Goal: Information Seeking & Learning: Find specific fact

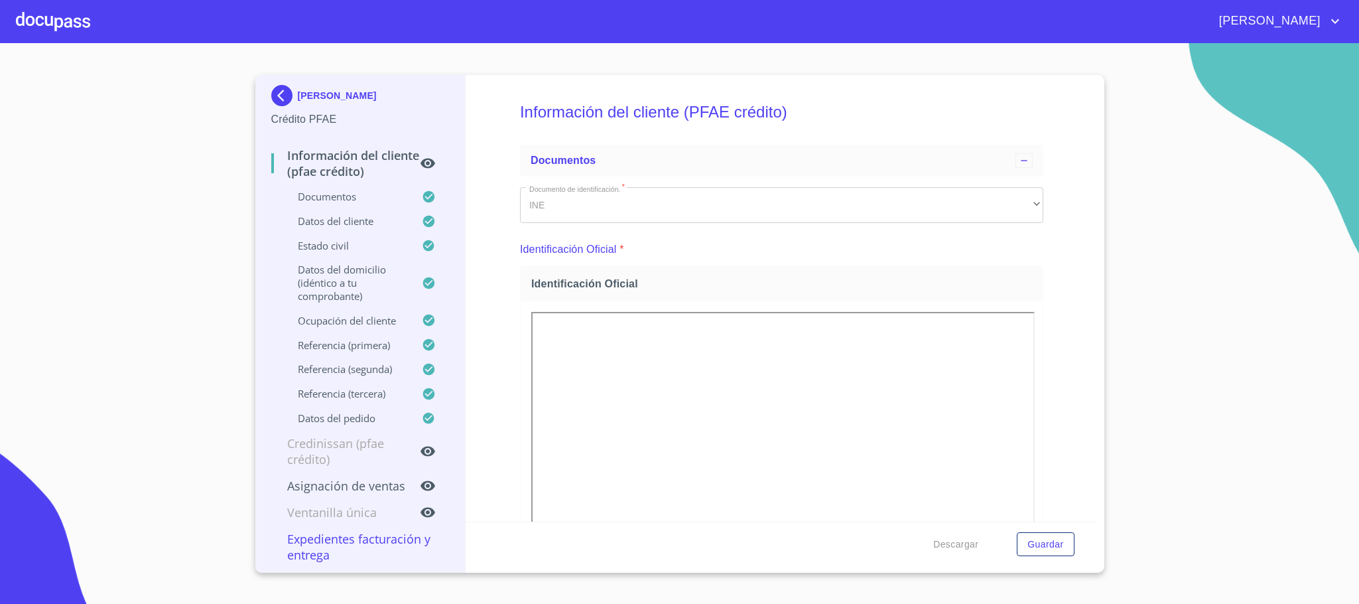
scroll to position [7784, 0]
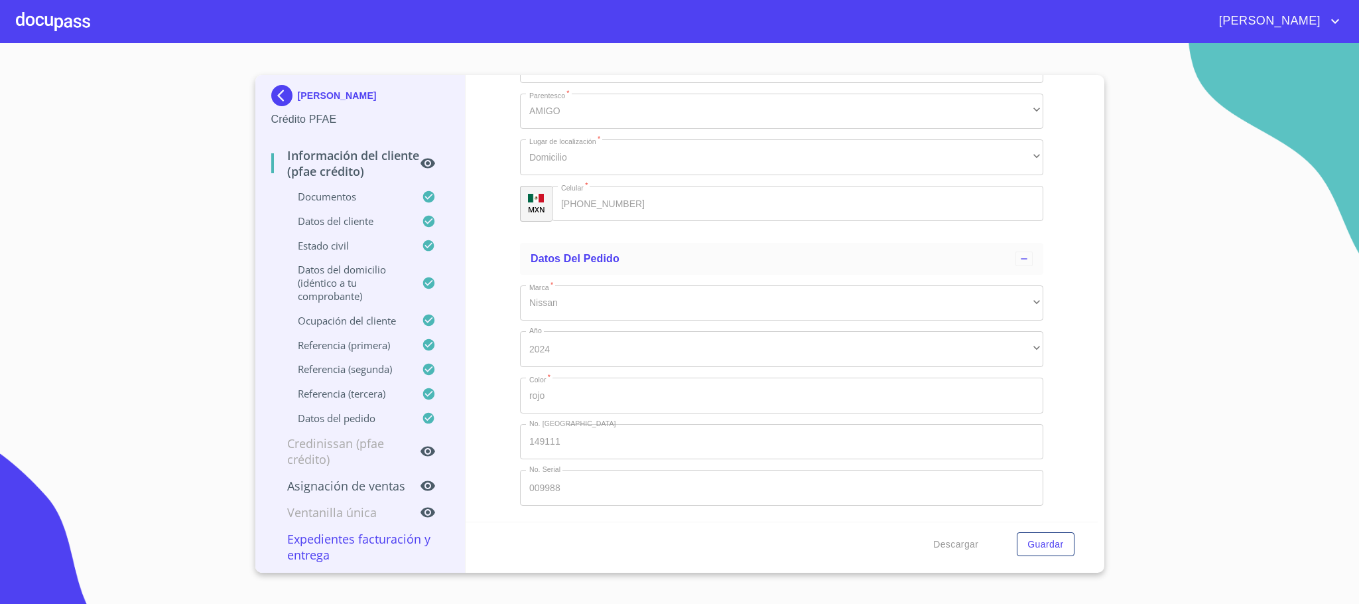
click at [285, 96] on img at bounding box center [284, 95] width 27 height 21
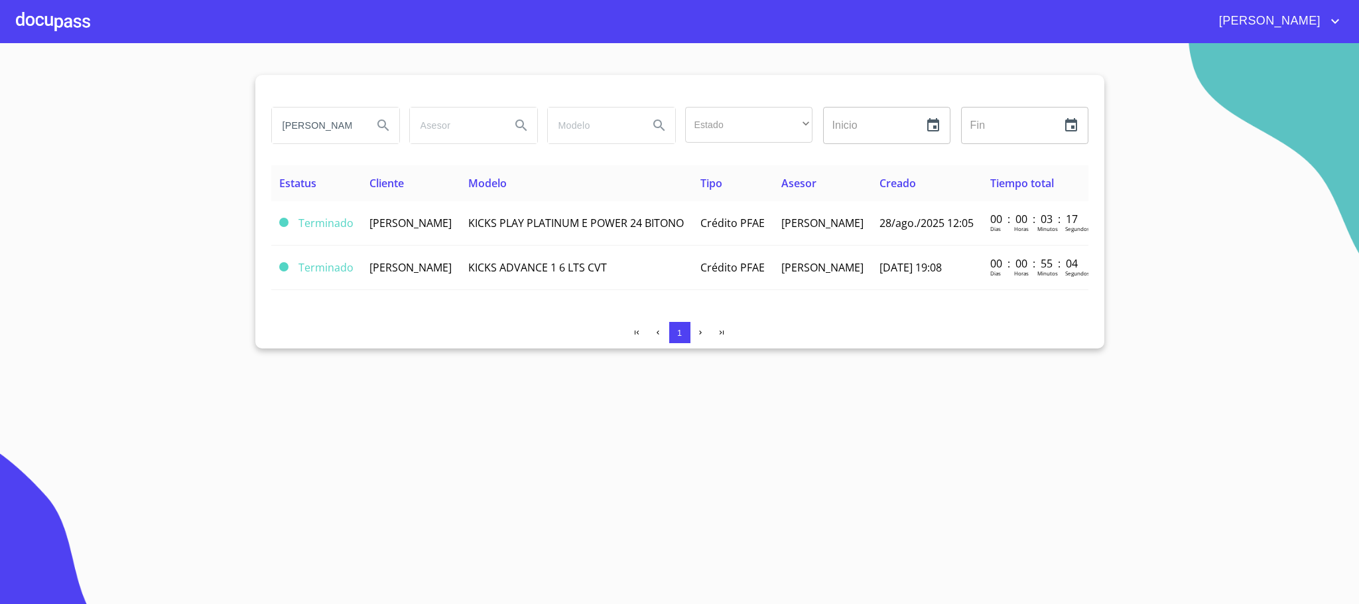
click at [345, 135] on input "[PERSON_NAME]" at bounding box center [317, 125] width 90 height 36
click at [385, 123] on icon "Search" at bounding box center [382, 124] width 11 height 11
click at [332, 130] on input "[PERSON_NAME]" at bounding box center [317, 125] width 90 height 36
drag, startPoint x: 279, startPoint y: 125, endPoint x: 892, endPoint y: 109, distance: 613.2
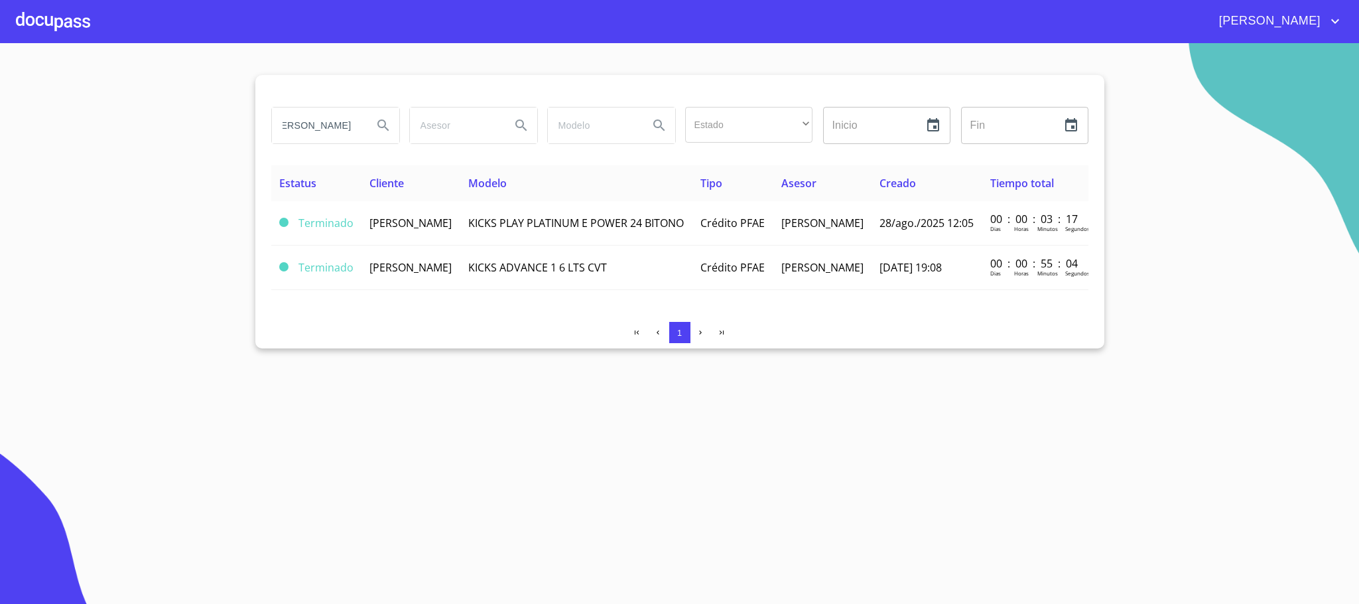
click at [892, 109] on div "[PERSON_NAME] Estado ​ ​ Inicio ​ Fin ​" at bounding box center [680, 125] width 828 height 48
type input "[PERSON_NAME]"
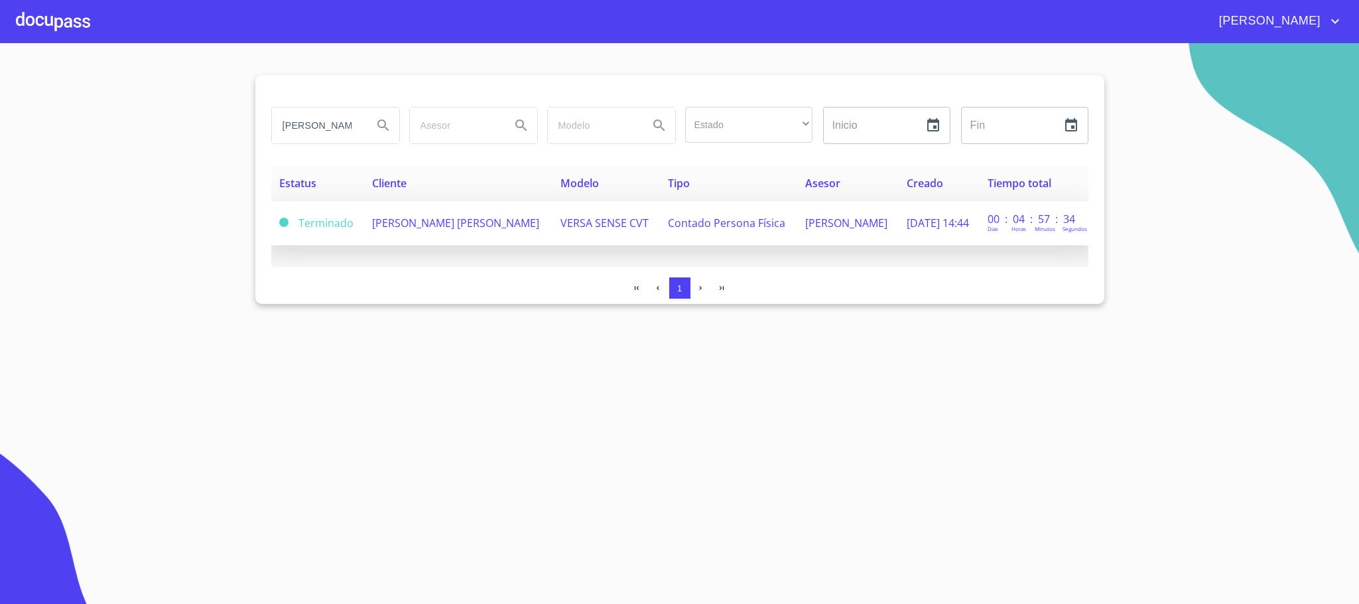
click at [436, 243] on td "[PERSON_NAME] [PERSON_NAME]" at bounding box center [458, 223] width 189 height 44
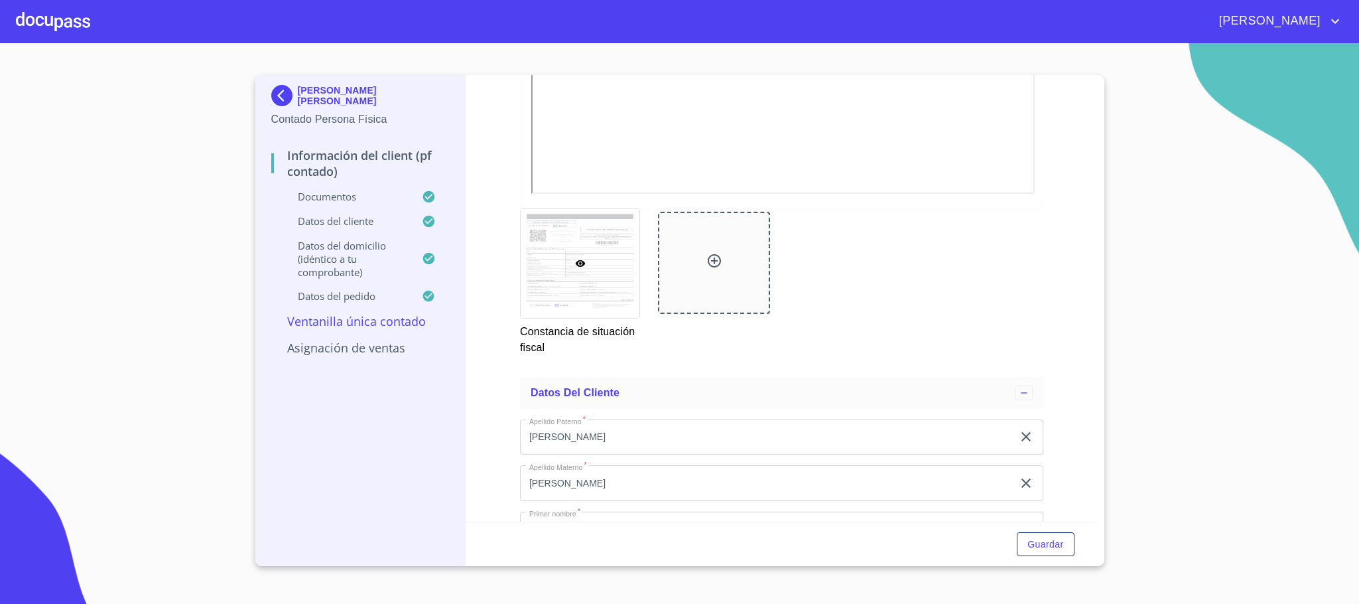
scroll to position [2488, 0]
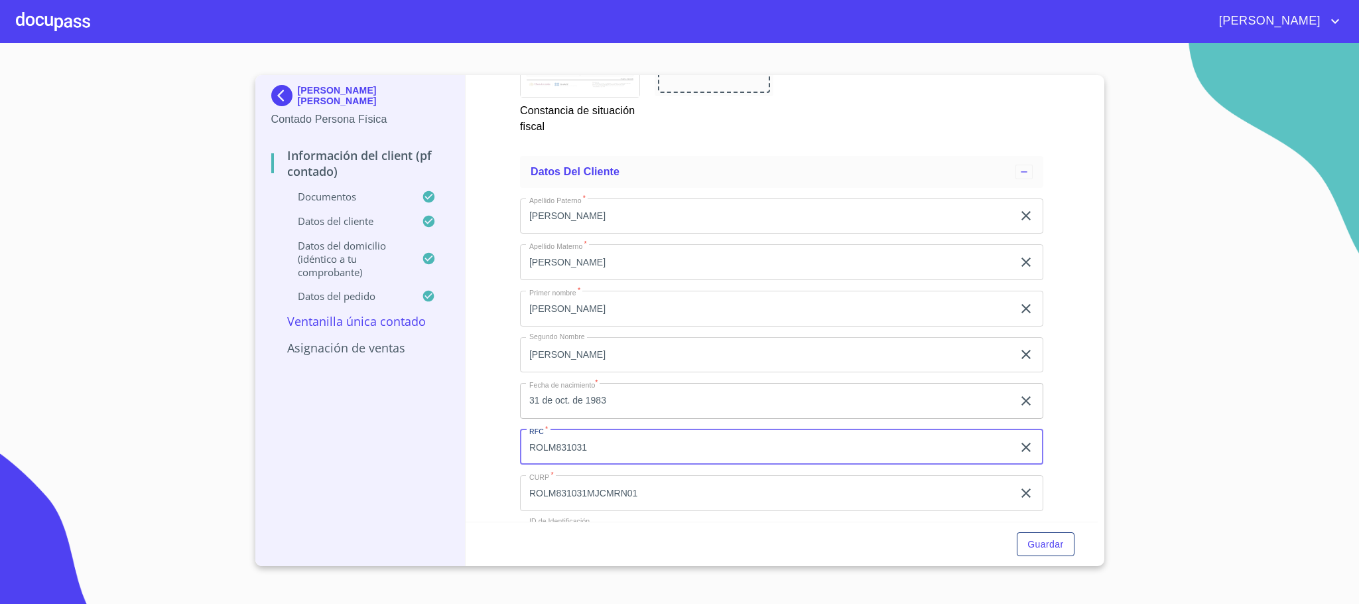
click at [537, 446] on input "ROLM831031" at bounding box center [766, 447] width 493 height 36
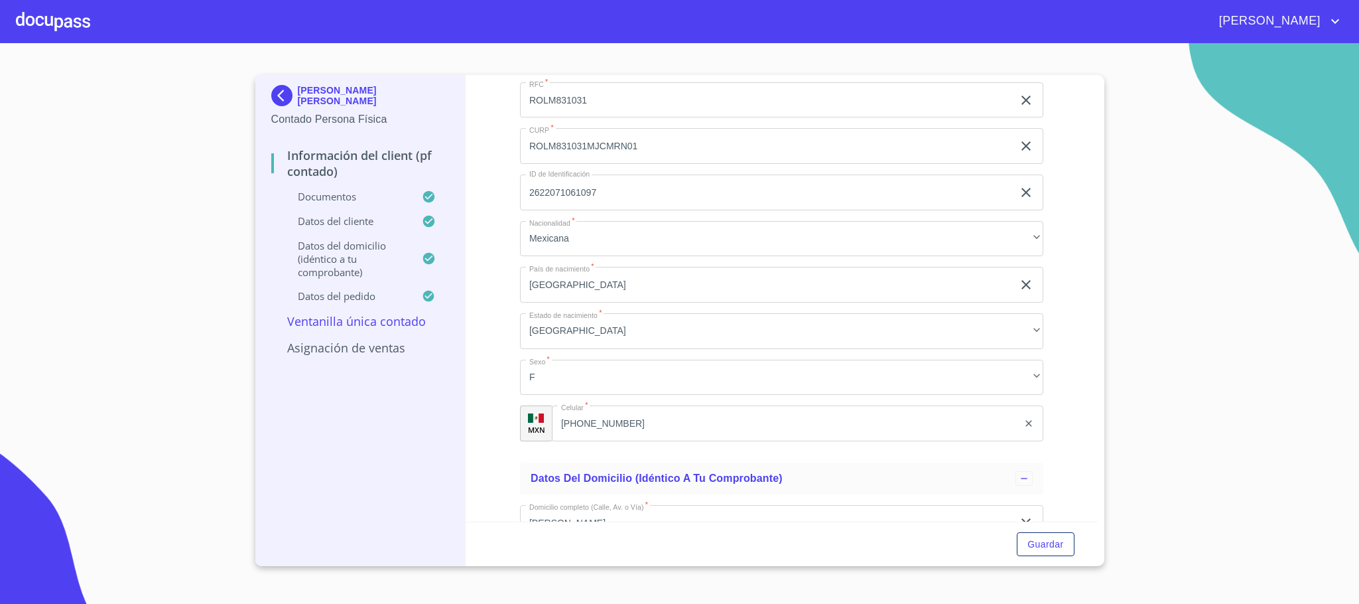
scroll to position [2886, 0]
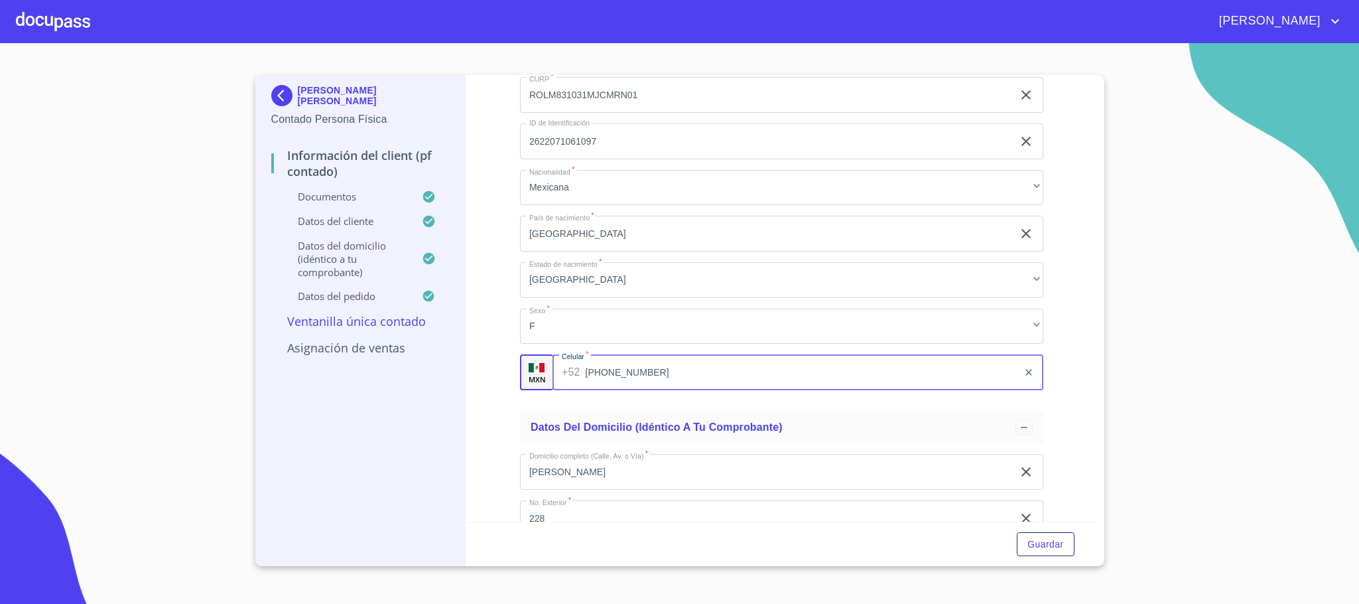
drag, startPoint x: 681, startPoint y: 378, endPoint x: 496, endPoint y: 395, distance: 185.8
click at [496, 395] on div "Información del Client (PF contado) Documentos Documento de identificación.   *…" at bounding box center [782, 298] width 632 height 446
click at [70, 26] on div at bounding box center [53, 21] width 74 height 42
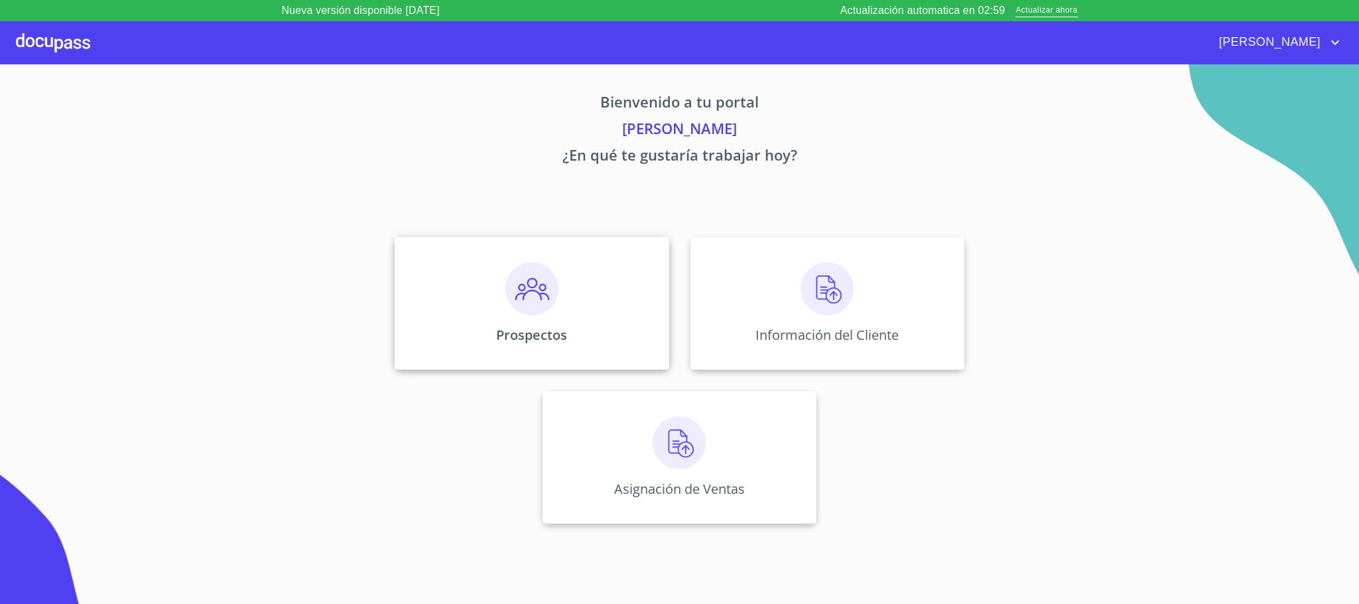
click at [506, 287] on img at bounding box center [531, 288] width 53 height 53
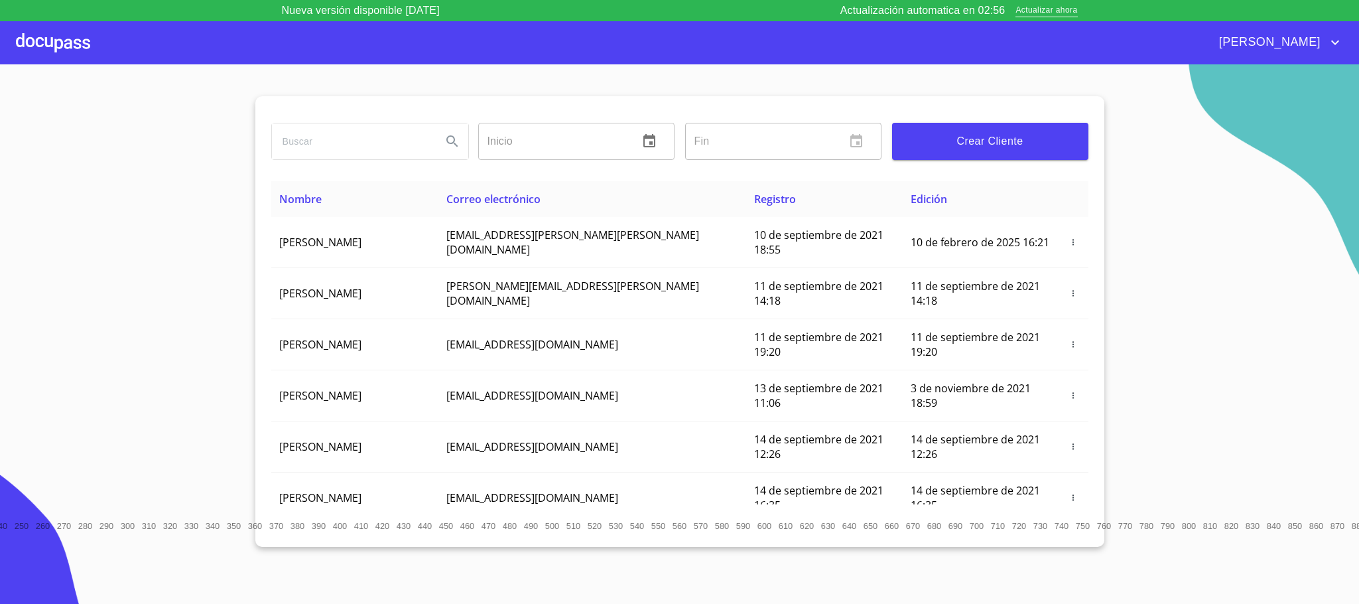
click at [326, 144] on input "search" at bounding box center [351, 141] width 159 height 36
type input "[PERSON_NAME] [PERSON_NAME]"
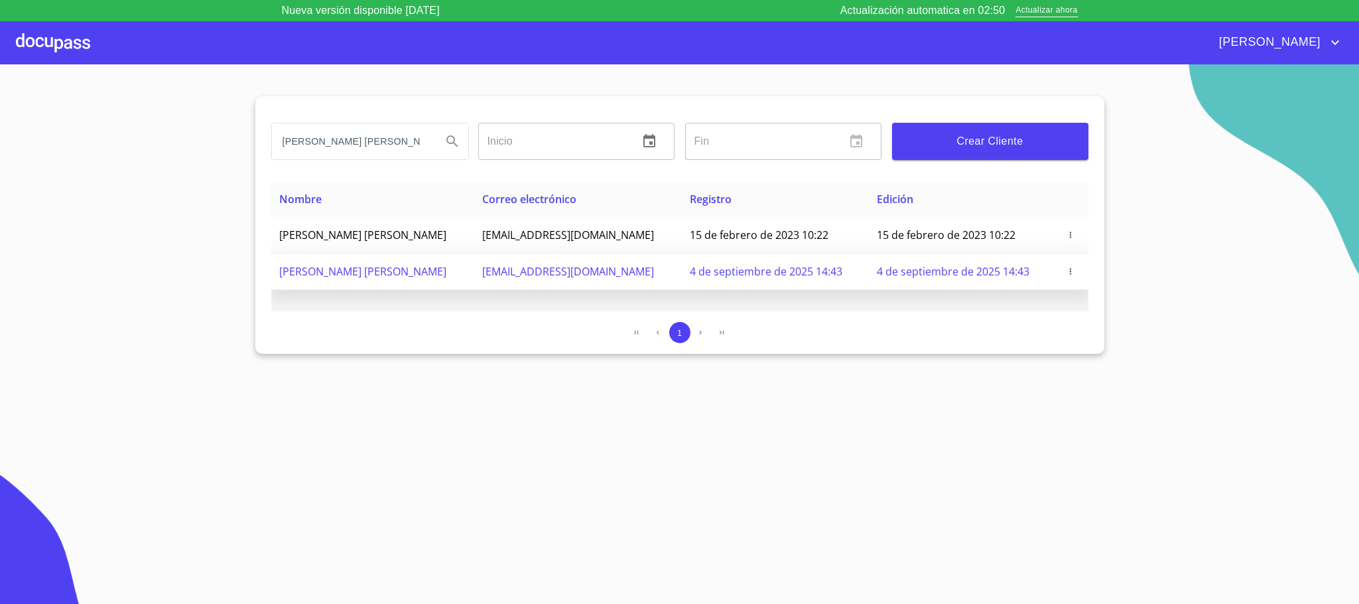
click at [464, 273] on td "[PERSON_NAME] [PERSON_NAME]" at bounding box center [372, 271] width 203 height 36
click at [387, 273] on span "[PERSON_NAME] [PERSON_NAME]" at bounding box center [362, 271] width 167 height 15
click at [922, 271] on span "4 de septiembre de 2025 14:43" at bounding box center [953, 271] width 153 height 15
click at [618, 277] on span "[EMAIL_ADDRESS][DOMAIN_NAME]" at bounding box center [568, 271] width 172 height 15
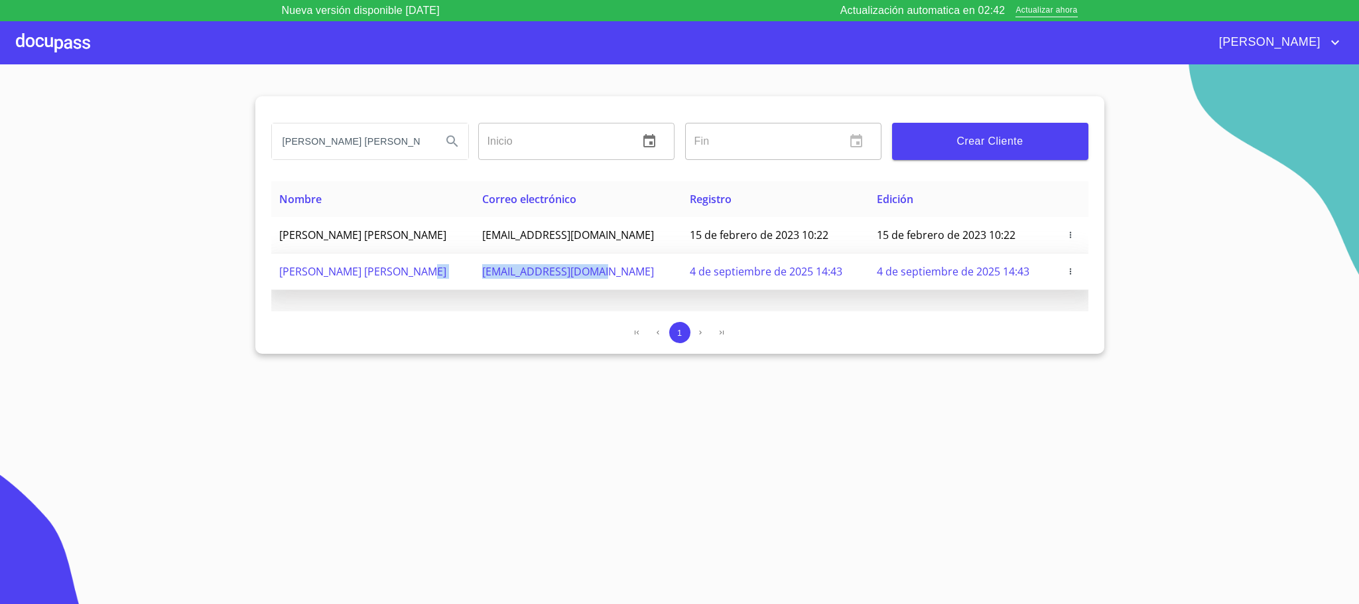
drag, startPoint x: 626, startPoint y: 275, endPoint x: 478, endPoint y: 281, distance: 147.4
click at [478, 281] on tr "[PERSON_NAME] [PERSON_NAME] [EMAIL_ADDRESS][DOMAIN_NAME] 4 de septiembre de 202…" at bounding box center [679, 271] width 817 height 36
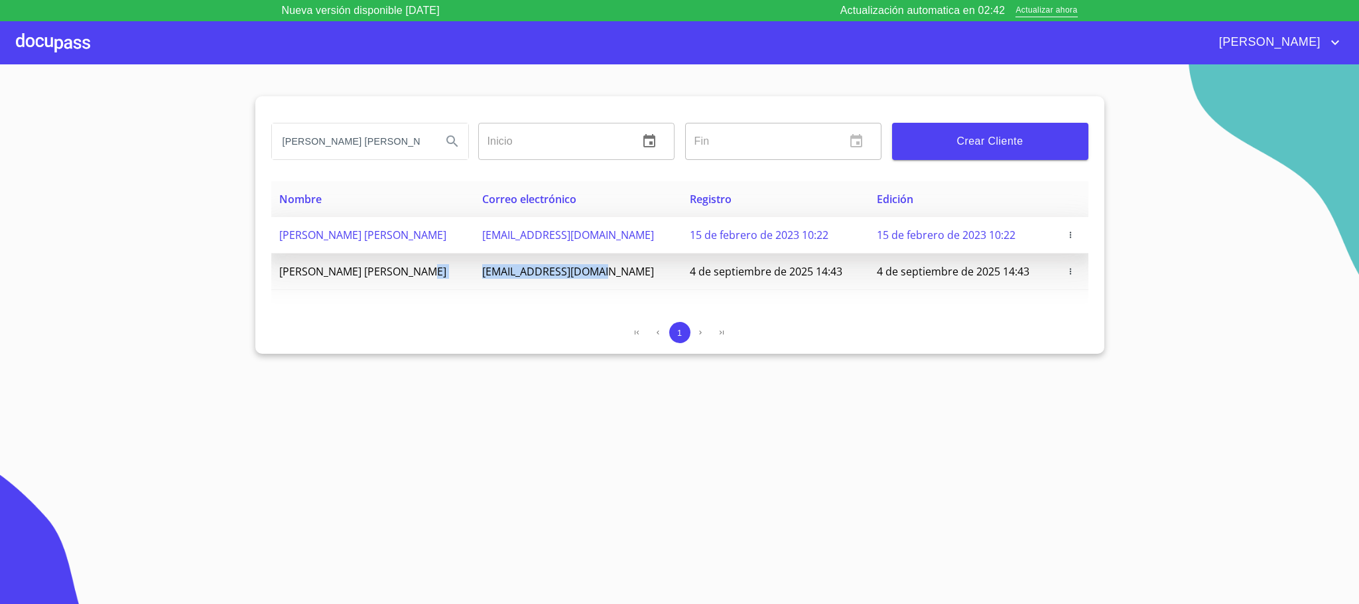
copy tr "[EMAIL_ADDRESS][DOMAIN_NAME]"
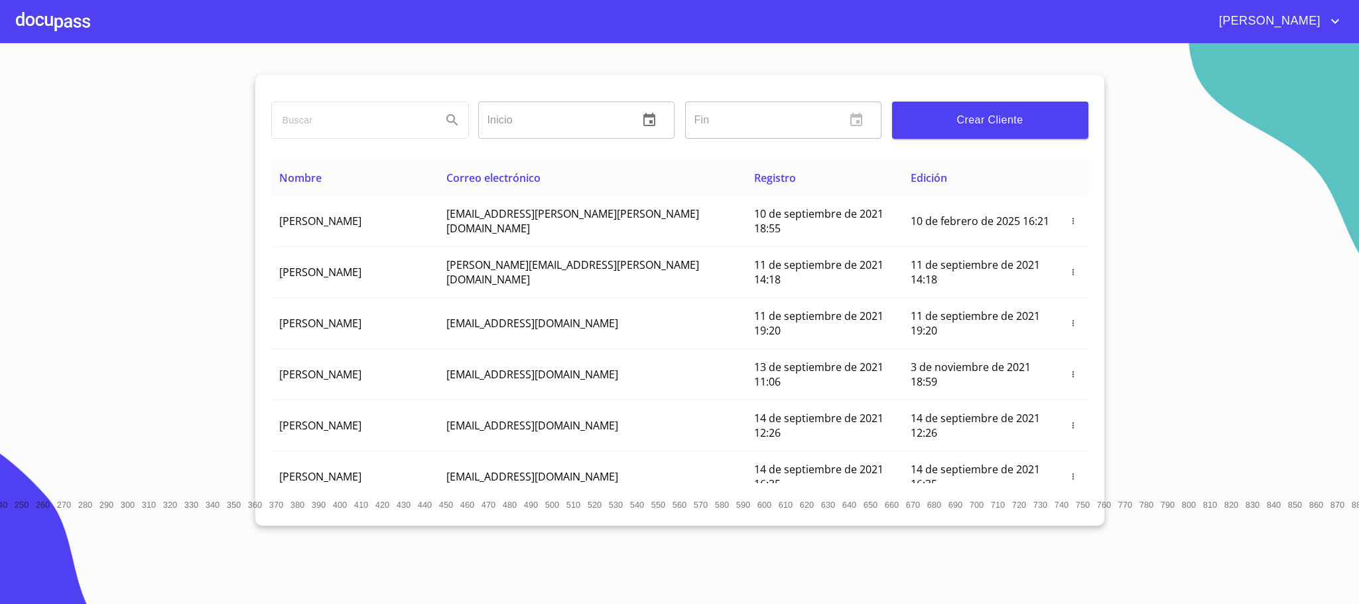
click at [42, 10] on div at bounding box center [53, 21] width 74 height 42
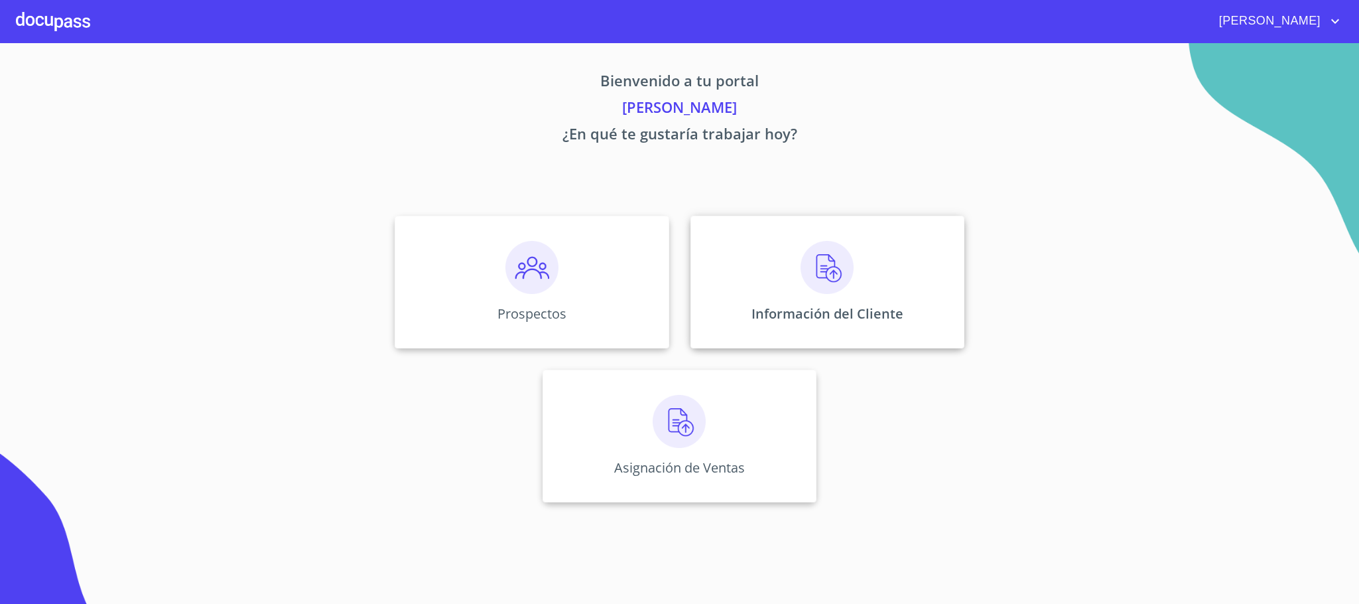
click at [837, 297] on div "Información del Cliente" at bounding box center [828, 282] width 274 height 133
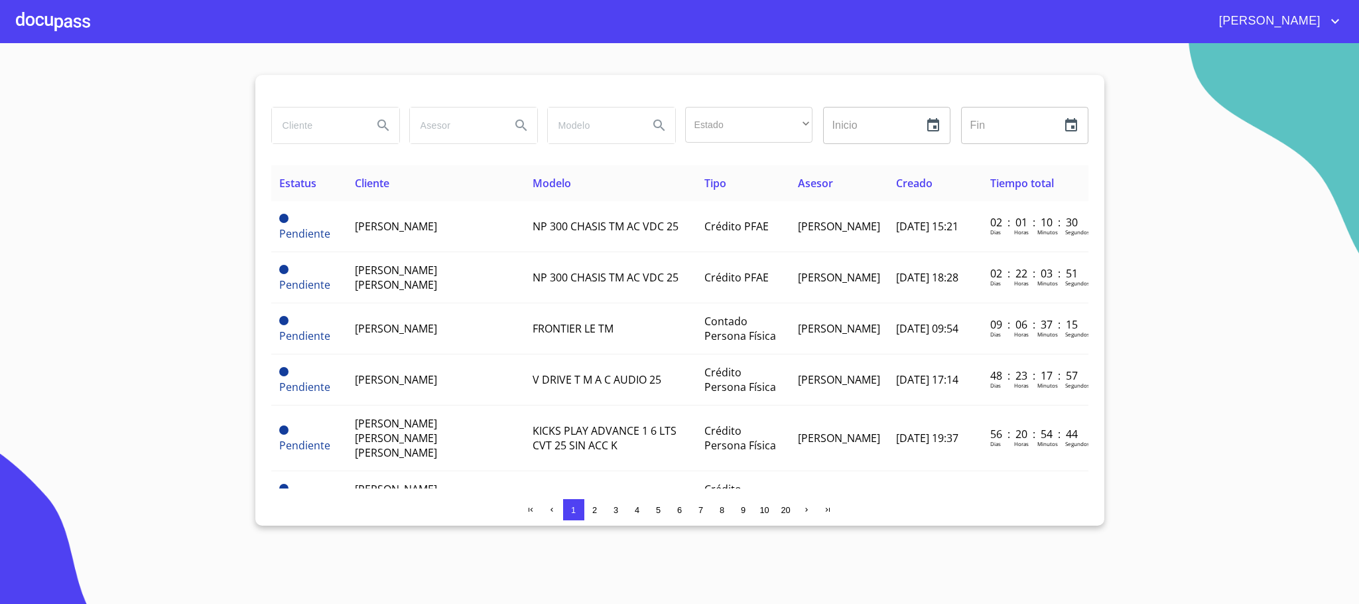
click at [328, 126] on input "search" at bounding box center [317, 125] width 90 height 36
type input "RICARDO RIZO"
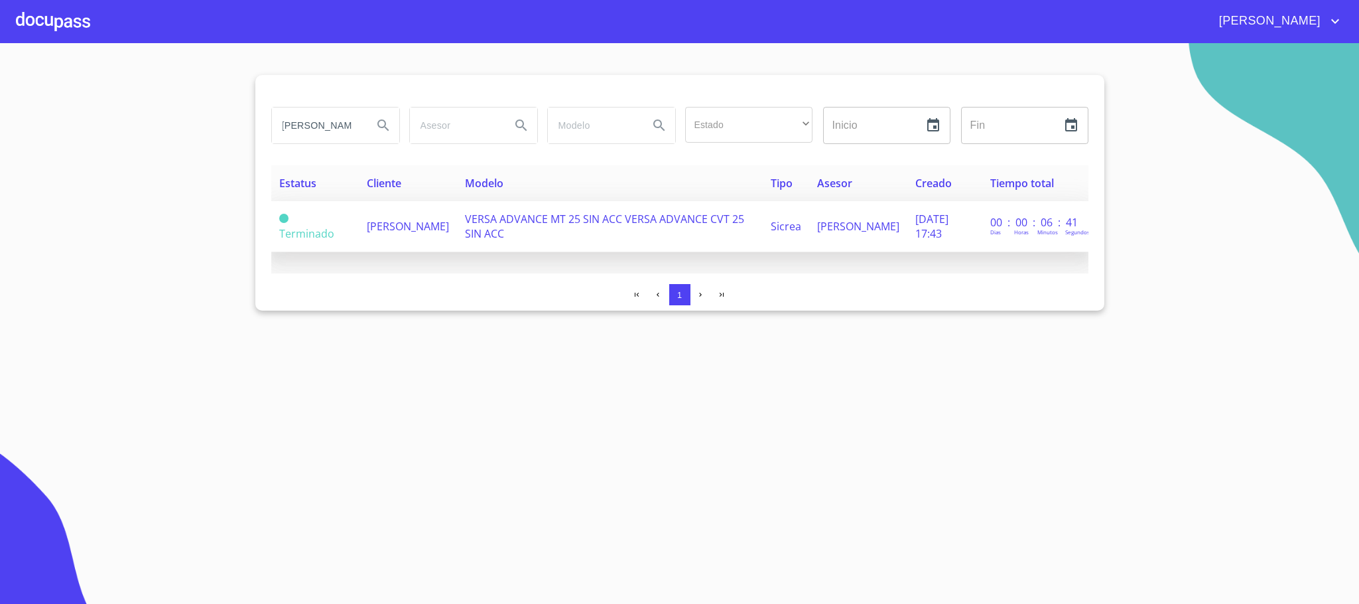
scroll to position [0, 0]
click at [432, 231] on td "RICARDO RIZO CRUZ" at bounding box center [408, 226] width 98 height 51
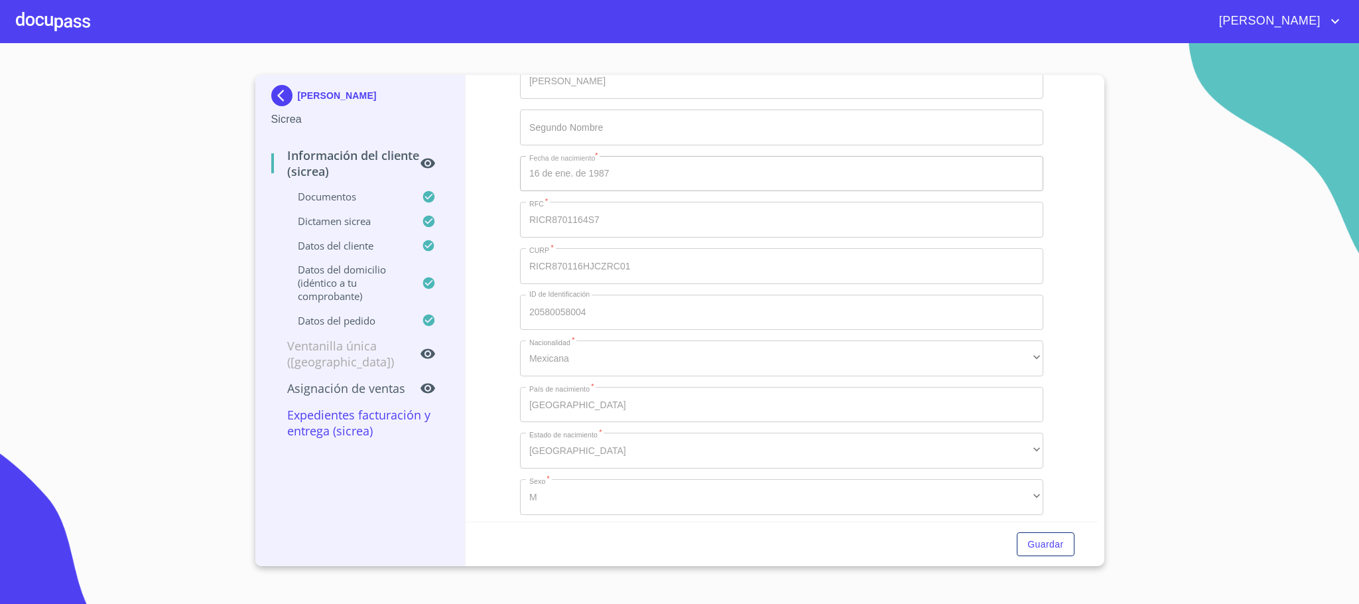
scroll to position [3624, 0]
click at [448, 412] on div "RICARDO RIZO CRUZ Sicrea Información del Cliente (Sicrea) Documentos Dictamen S…" at bounding box center [676, 320] width 842 height 491
